Goal: Task Accomplishment & Management: Use online tool/utility

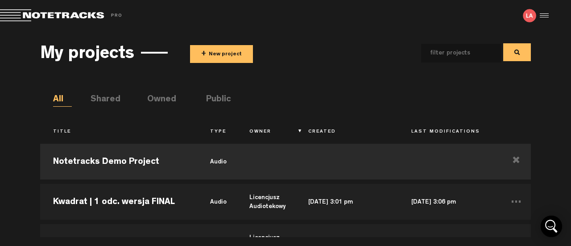
click at [215, 56] on button "+ New project" at bounding box center [221, 54] width 63 height 18
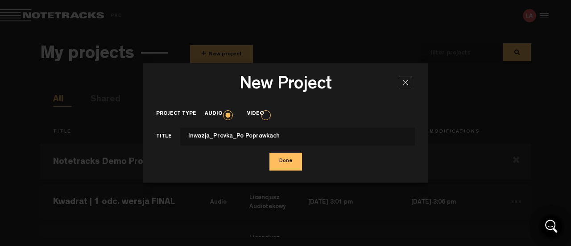
type input "Inwazja_Prevka_Po Poprawkach"
click at [288, 163] on button "Done" at bounding box center [286, 162] width 33 height 18
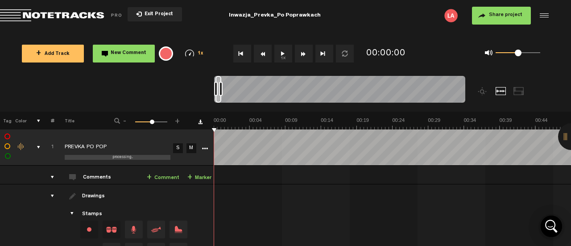
click at [508, 11] on button "Share project" at bounding box center [501, 16] width 59 height 18
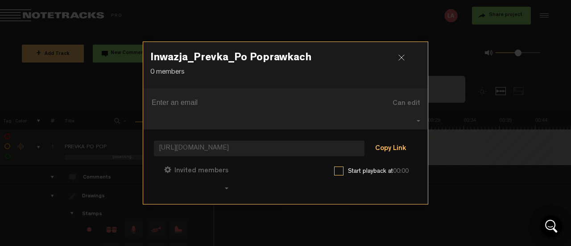
click at [396, 140] on button "Copy Link" at bounding box center [391, 149] width 49 height 18
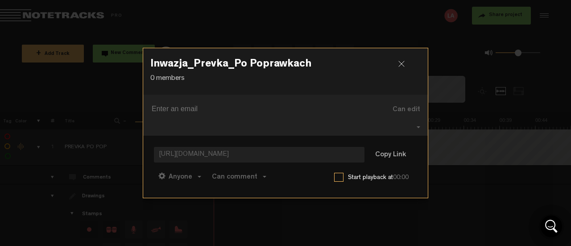
click at [402, 71] on div at bounding box center [405, 67] width 13 height 13
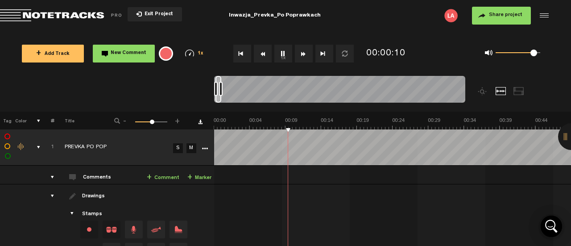
drag, startPoint x: 518, startPoint y: 52, endPoint x: 534, endPoint y: 52, distance: 16.1
click at [534, 52] on span at bounding box center [534, 53] width 7 height 7
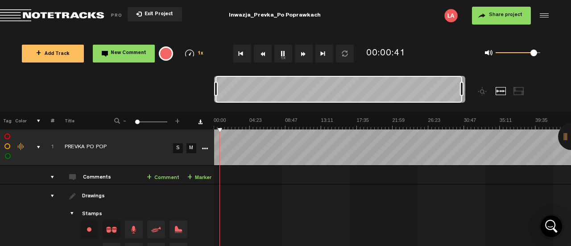
drag, startPoint x: 221, startPoint y: 87, endPoint x: 502, endPoint y: 107, distance: 281.5
click at [502, 107] on div at bounding box center [371, 94] width 314 height 36
